Goal: Task Accomplishment & Management: Complete application form

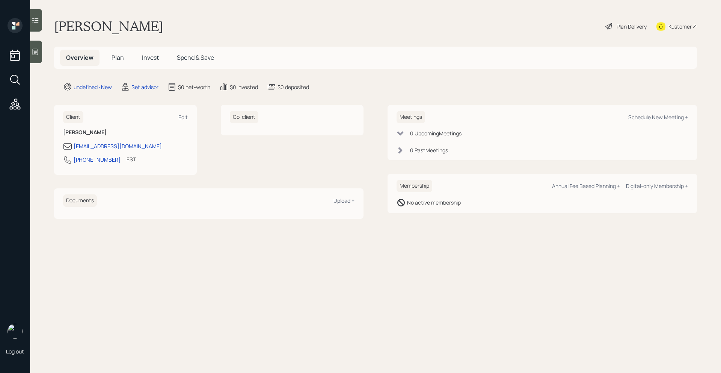
click at [32, 54] on icon at bounding box center [36, 52] width 8 height 8
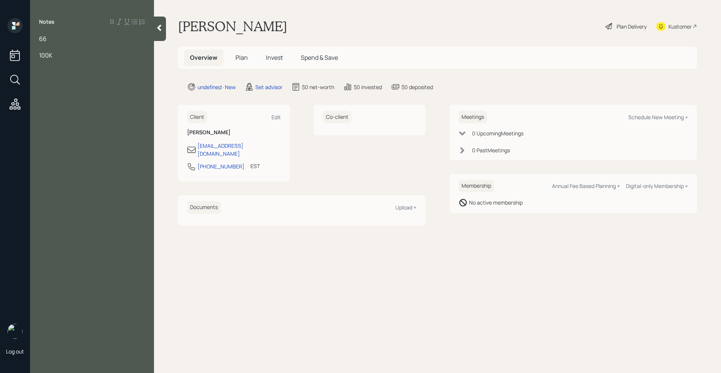
click at [41, 41] on span "66" at bounding box center [43, 39] width 8 height 8
click at [59, 54] on div "100K" at bounding box center [92, 55] width 106 height 8
drag, startPoint x: 67, startPoint y: 54, endPoint x: 67, endPoint y: 49, distance: 5.3
click at [67, 55] on div "100K" at bounding box center [92, 55] width 106 height 8
click at [110, 88] on div "Just purchased a car" at bounding box center [92, 88] width 106 height 8
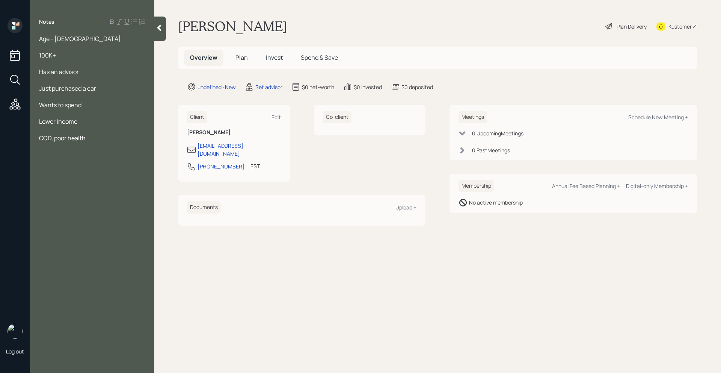
click at [100, 102] on div "Wants to spend" at bounding box center [92, 105] width 106 height 8
click at [85, 73] on div "Has an advisor" at bounding box center [92, 72] width 106 height 8
click at [98, 137] on div "CQD, poor health" at bounding box center [92, 138] width 106 height 8
click at [86, 123] on div "Lower income" at bounding box center [92, 121] width 106 height 8
click at [91, 126] on div "Notes Age - [DEMOGRAPHIC_DATA] 100K+ Has an advisor Just purchased a car Wants …" at bounding box center [92, 191] width 124 height 346
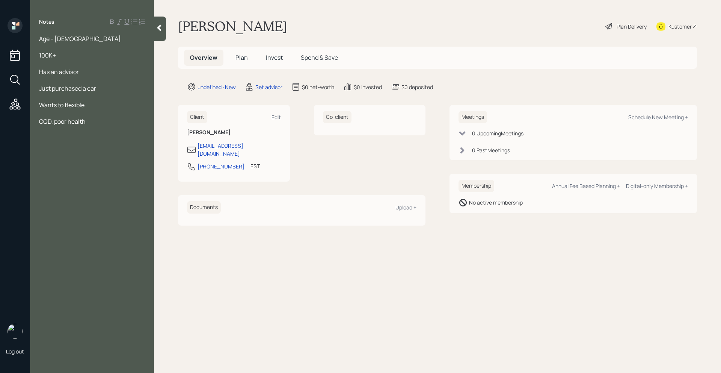
click at [89, 123] on div "CQD, poor health" at bounding box center [92, 121] width 106 height 8
click at [93, 106] on div "Wants to flexible" at bounding box center [92, 105] width 106 height 8
click at [94, 131] on div "CQD, poor health" at bounding box center [92, 129] width 106 height 8
click at [73, 112] on div "Wants to run a spending analysis, you medicare" at bounding box center [92, 109] width 106 height 17
click at [102, 89] on div "Just purchased a car" at bounding box center [92, 88] width 106 height 8
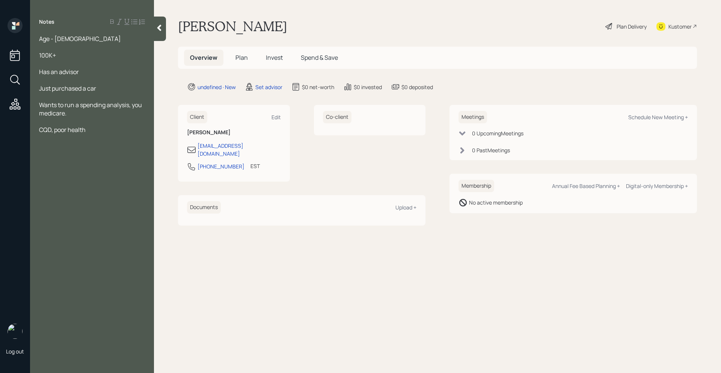
click at [88, 72] on div "Has an advisor" at bounding box center [92, 72] width 106 height 8
click at [71, 54] on div "100K+" at bounding box center [92, 55] width 106 height 8
click at [72, 39] on div "Age - [DEMOGRAPHIC_DATA]" at bounding box center [92, 39] width 106 height 8
click at [88, 121] on div at bounding box center [92, 121] width 106 height 8
click at [88, 127] on div "CQD, poor health" at bounding box center [92, 129] width 106 height 8
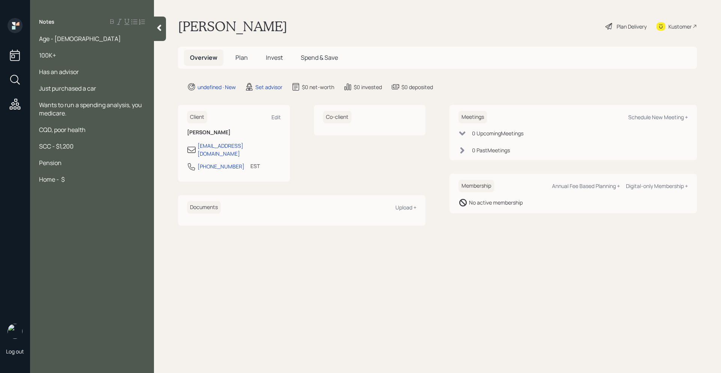
click at [83, 183] on div "Home - $" at bounding box center [92, 179] width 106 height 8
click at [69, 162] on div "Pension" at bounding box center [92, 163] width 106 height 8
click at [88, 164] on div "Pension - $500" at bounding box center [92, 163] width 106 height 8
click at [63, 163] on span "Pension - $500" at bounding box center [60, 163] width 43 height 8
click at [84, 183] on span "Home - $40,000" at bounding box center [61, 179] width 45 height 8
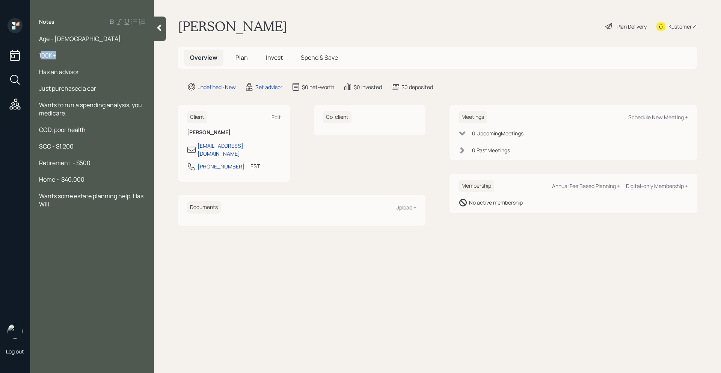
drag, startPoint x: 59, startPoint y: 55, endPoint x: 42, endPoint y: 57, distance: 16.7
click at [42, 57] on div "100K+" at bounding box center [92, 55] width 106 height 8
click at [92, 163] on div "Retirement - $500" at bounding box center [92, 163] width 106 height 8
click at [78, 147] on div "SCC - $1,200" at bounding box center [92, 146] width 106 height 8
click at [85, 131] on span "CQD, poor health" at bounding box center [62, 129] width 47 height 8
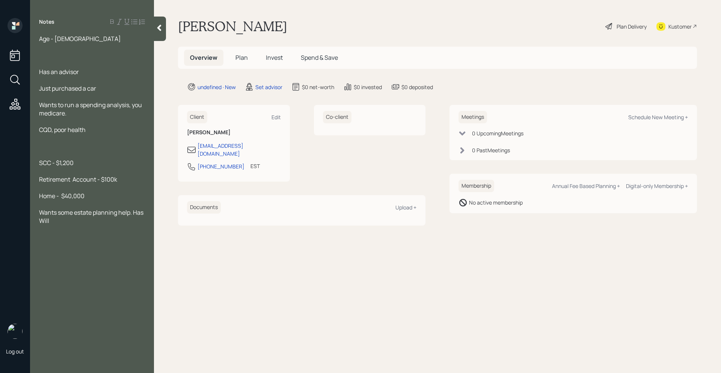
click at [117, 178] on span "Retirement Account - $100k" at bounding box center [78, 179] width 78 height 8
click at [80, 154] on div at bounding box center [92, 154] width 106 height 8
click at [54, 144] on div at bounding box center [92, 146] width 106 height 8
click at [118, 180] on div "Retirement Account - $100k" at bounding box center [92, 179] width 106 height 8
click at [53, 152] on div at bounding box center [92, 154] width 106 height 8
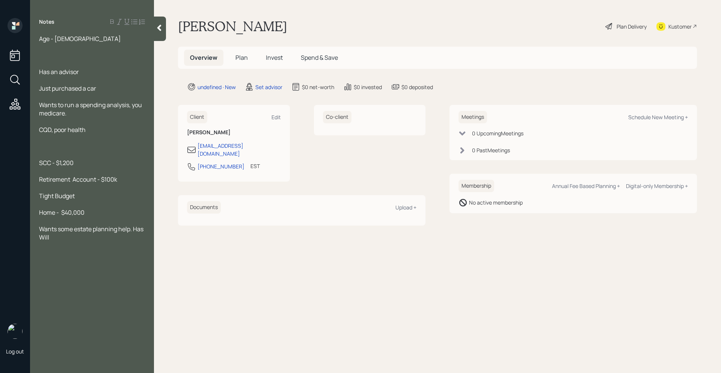
click at [47, 148] on div at bounding box center [92, 146] width 106 height 8
click at [80, 241] on div "Notes Age - [DEMOGRAPHIC_DATA] Has an advisor Just purchased a car Wants to run…" at bounding box center [92, 191] width 124 height 346
click at [93, 213] on div "Home - $40,000" at bounding box center [92, 212] width 106 height 8
click at [88, 214] on div "Home - $40,000" at bounding box center [92, 212] width 106 height 8
click at [86, 249] on div "Wants some estate planning help. Has Will" at bounding box center [92, 249] width 106 height 17
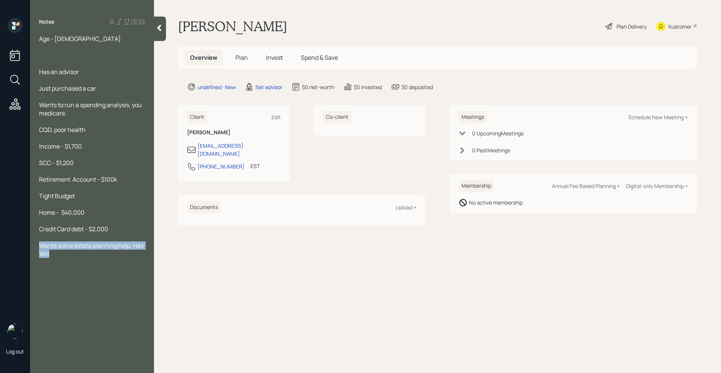
drag, startPoint x: 64, startPoint y: 251, endPoint x: 40, endPoint y: 246, distance: 24.5
click at [40, 246] on div "Wants some estate planning help. Has Will" at bounding box center [92, 249] width 106 height 17
click at [77, 115] on div "Wants to run a spending analysis, you medicare." at bounding box center [92, 109] width 106 height 17
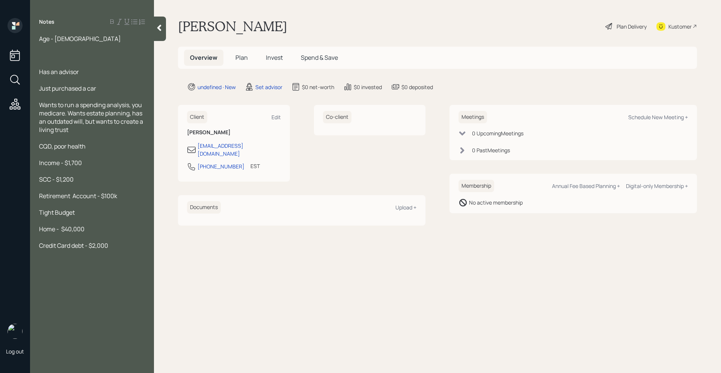
click at [50, 52] on div at bounding box center [92, 55] width 106 height 8
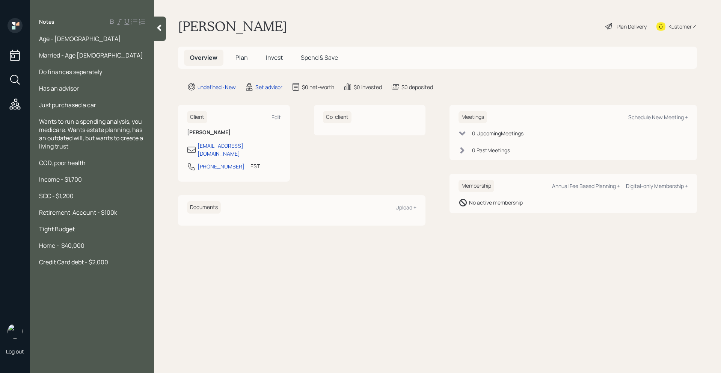
click at [88, 74] on span "Do finances seperately" at bounding box center [70, 72] width 63 height 8
click at [65, 129] on span "Wants to run a spending analysis, you medicare. Wants estate planning, has an o…" at bounding box center [91, 133] width 105 height 33
click at [57, 289] on div "Notes Age - [DEMOGRAPHIC_DATA] Married - Age [DEMOGRAPHIC_DATA] Do finances sep…" at bounding box center [92, 191] width 124 height 346
click at [115, 263] on div "Credit Card debt - $2,000" at bounding box center [92, 262] width 106 height 8
click at [405, 167] on div "Co-client" at bounding box center [370, 143] width 112 height 77
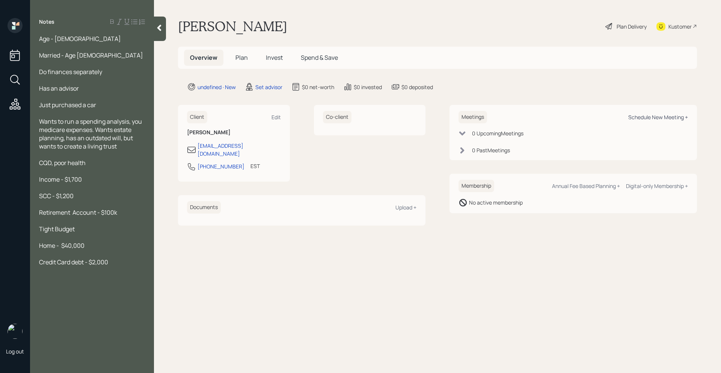
click at [640, 115] on div "Schedule New Meeting +" at bounding box center [659, 116] width 60 height 7
select select "round-[PERSON_NAME]"
click at [128, 210] on div "Retirement Account - $100k" at bounding box center [92, 212] width 106 height 8
click at [669, 116] on div "Schedule New Meeting +" at bounding box center [659, 116] width 60 height 7
select select "round-[PERSON_NAME]"
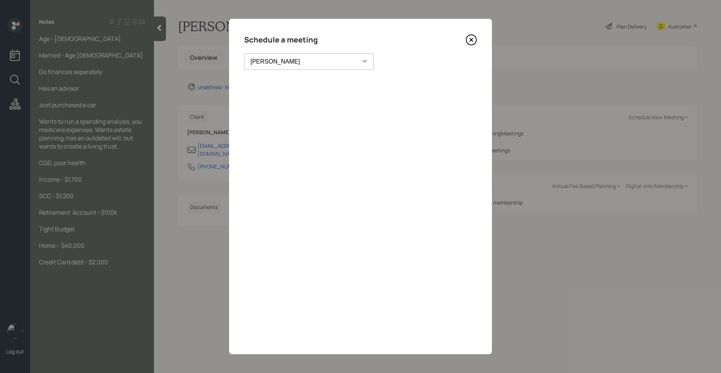
click at [470, 43] on icon at bounding box center [471, 39] width 11 height 11
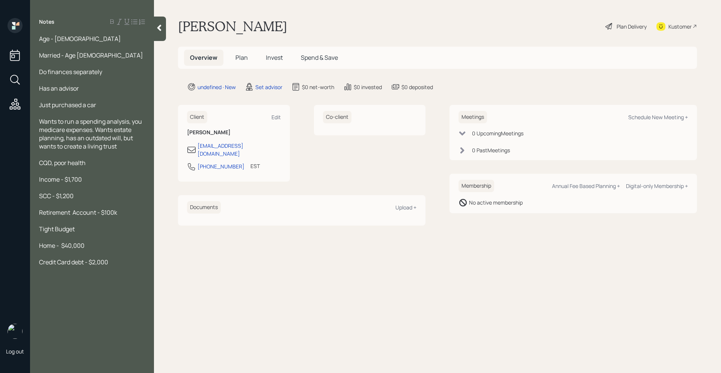
click at [118, 200] on div at bounding box center [92, 204] width 106 height 8
click at [117, 159] on div "CQD, poor health" at bounding box center [92, 163] width 106 height 8
click at [116, 107] on div "Just purchased a car" at bounding box center [92, 105] width 106 height 8
click at [121, 146] on div "Wants to run a spending analysis, you medicare expenses. Wants estate planning,…" at bounding box center [92, 133] width 106 height 33
click at [112, 159] on div "CQD, poor health" at bounding box center [92, 163] width 106 height 8
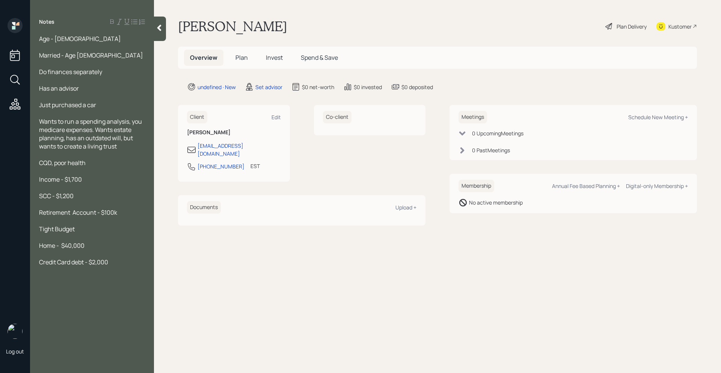
click at [116, 94] on div at bounding box center [92, 96] width 106 height 8
click at [110, 100] on div at bounding box center [92, 96] width 106 height 8
click at [106, 92] on div "Age - [DEMOGRAPHIC_DATA] Married - Age [DEMOGRAPHIC_DATA] Do finances separatel…" at bounding box center [92, 150] width 106 height 231
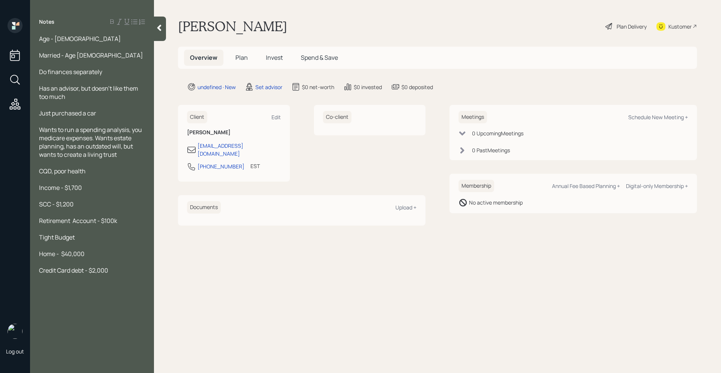
click at [104, 74] on div "Do finances separately" at bounding box center [92, 72] width 106 height 8
click at [49, 71] on span "Do finances separately" at bounding box center [70, 72] width 63 height 8
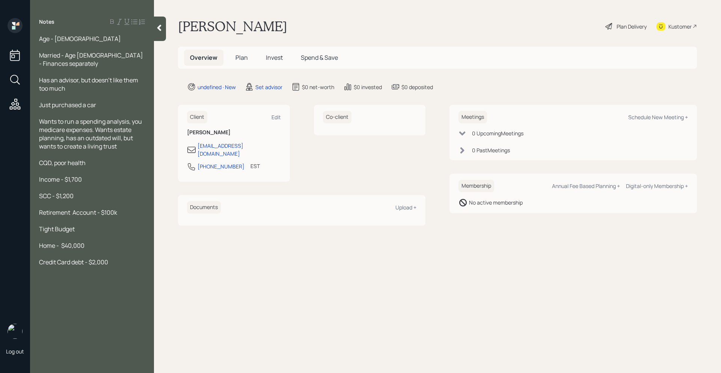
click at [115, 51] on span "Married - Age [DEMOGRAPHIC_DATA] - Finances separately" at bounding box center [91, 59] width 105 height 17
click at [112, 63] on div "Married - Age [DEMOGRAPHIC_DATA] - Finances done separately" at bounding box center [92, 59] width 106 height 17
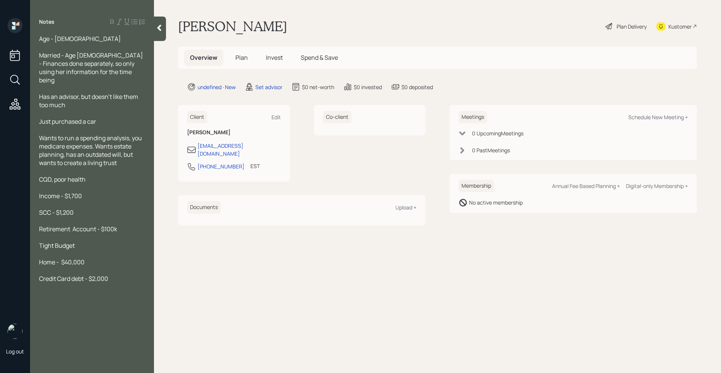
click at [115, 61] on span "Married - Age [DEMOGRAPHIC_DATA] - Finances done separately, so only using her …" at bounding box center [91, 67] width 105 height 33
click at [117, 62] on span "Married - Age [DEMOGRAPHIC_DATA] - Finances done separately, so only using her …" at bounding box center [91, 67] width 105 height 33
click at [130, 73] on div "Married - Age [DEMOGRAPHIC_DATA] - Finances done separately, so only using thei…" at bounding box center [92, 67] width 106 height 33
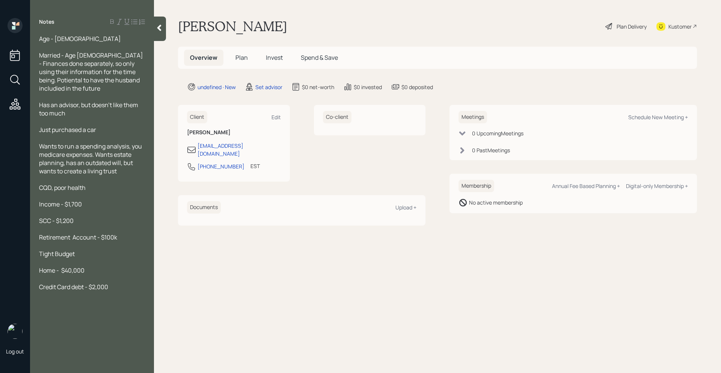
click at [58, 82] on span "Married - Age [DEMOGRAPHIC_DATA] - Finances done separately, so only using thei…" at bounding box center [91, 71] width 105 height 41
click at [73, 112] on div "Has an advisor, but doesn't like them too much" at bounding box center [92, 109] width 106 height 17
click at [95, 131] on span "Just purchased a car" at bounding box center [67, 129] width 57 height 8
click at [103, 174] on span "Wants to run a spending analysis, you medicare expenses. Wants estate planning,…" at bounding box center [91, 158] width 104 height 33
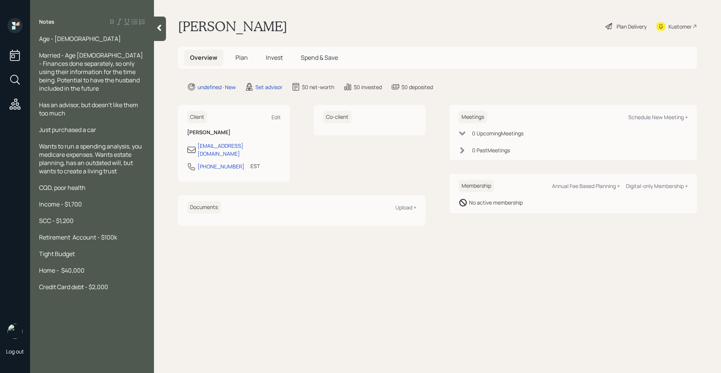
click at [92, 186] on div "CQD, poor health" at bounding box center [92, 187] width 106 height 8
click at [88, 221] on div "SCC - $1,200" at bounding box center [92, 220] width 106 height 8
click at [104, 252] on div "Tight Budget" at bounding box center [92, 253] width 106 height 8
click at [98, 271] on div "Home - $40,000" at bounding box center [92, 270] width 106 height 8
click at [122, 84] on div "Married - Age [DEMOGRAPHIC_DATA] - Finances done separately, so only using thei…" at bounding box center [92, 71] width 106 height 41
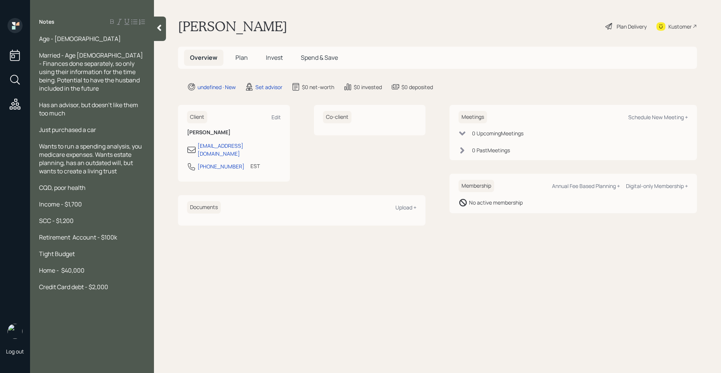
click at [97, 112] on div "Has an advisor, but doesn't like them too much" at bounding box center [92, 109] width 106 height 17
click at [113, 182] on div at bounding box center [92, 179] width 106 height 8
click at [142, 114] on div "Has an advisor, but doesn't like them too much (BIG ON BUILDING TRUST)" at bounding box center [92, 109] width 106 height 17
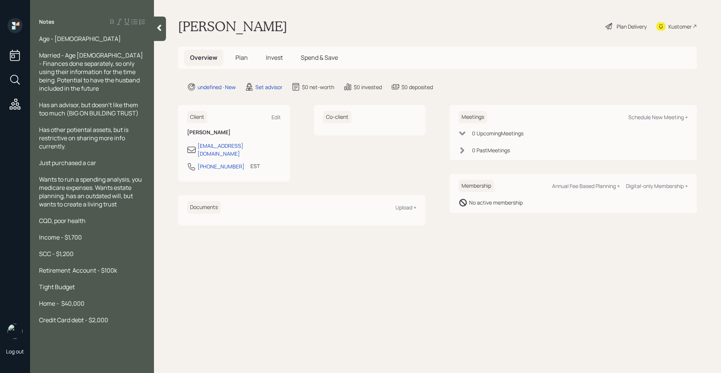
click at [85, 126] on span "Has other potiental assets, but is restrictive on sharing more info currently." at bounding box center [84, 137] width 91 height 25
click at [88, 151] on div at bounding box center [92, 154] width 106 height 8
click at [99, 164] on div "Just purchased a car" at bounding box center [92, 163] width 106 height 8
click at [159, 26] on icon at bounding box center [159, 28] width 4 height 6
